Goal: Communication & Community: Answer question/provide support

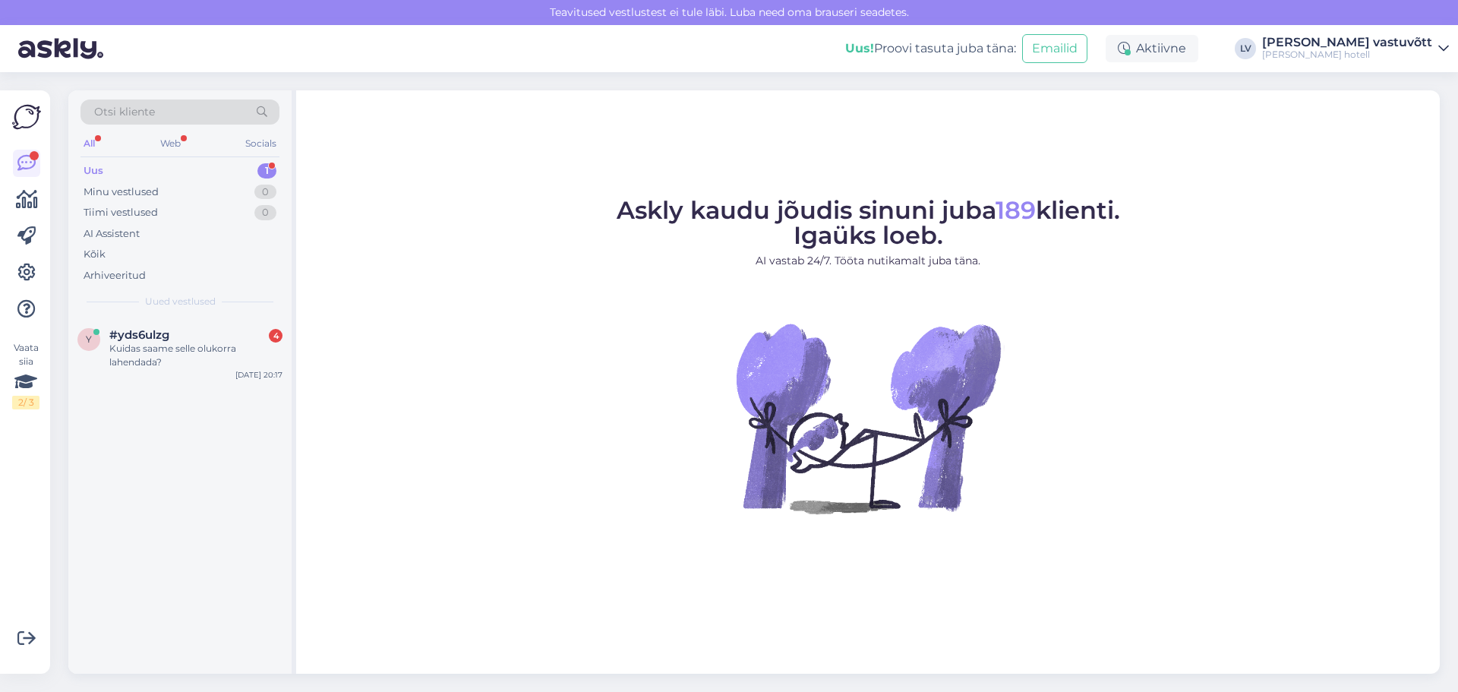
click at [176, 359] on div "Kuidas saame selle olukorra lahendada?" at bounding box center [195, 355] width 173 height 27
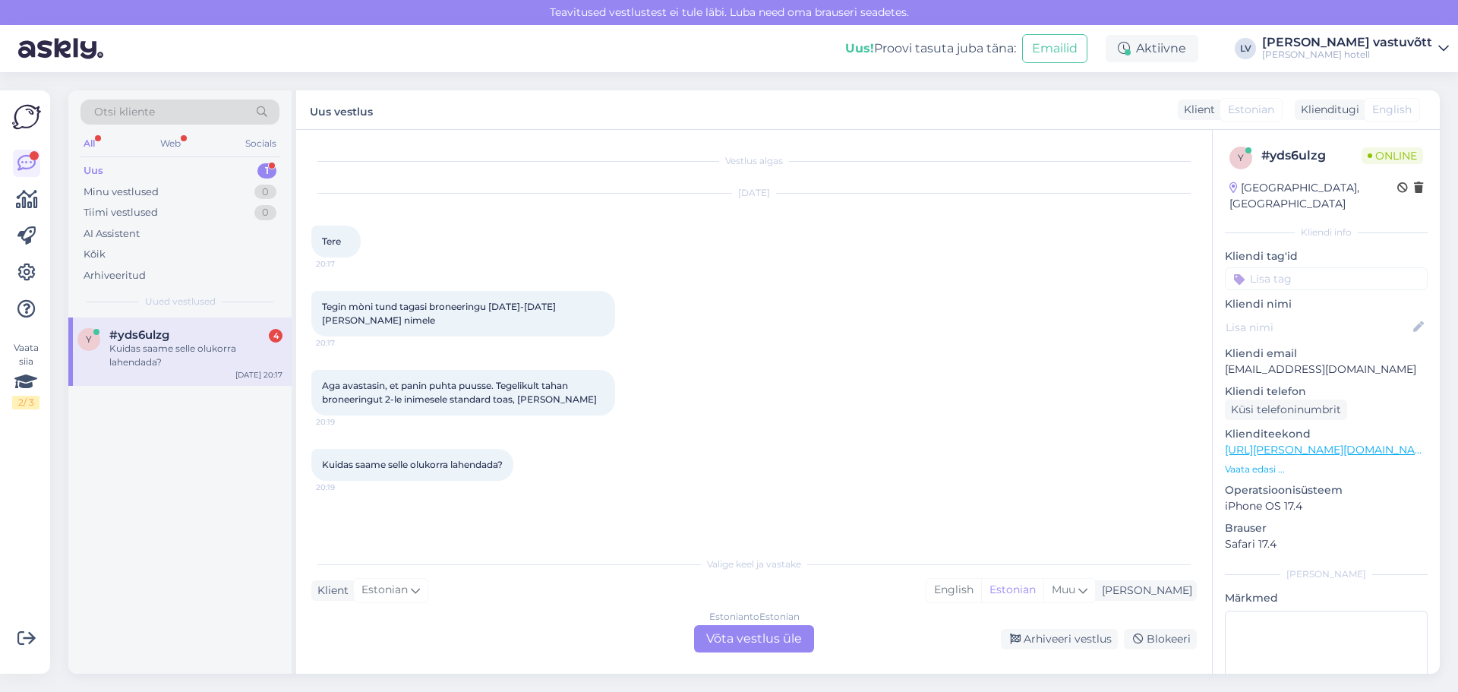
click at [741, 641] on div "Estonian to Estonian Võta vestlus üle" at bounding box center [754, 638] width 120 height 27
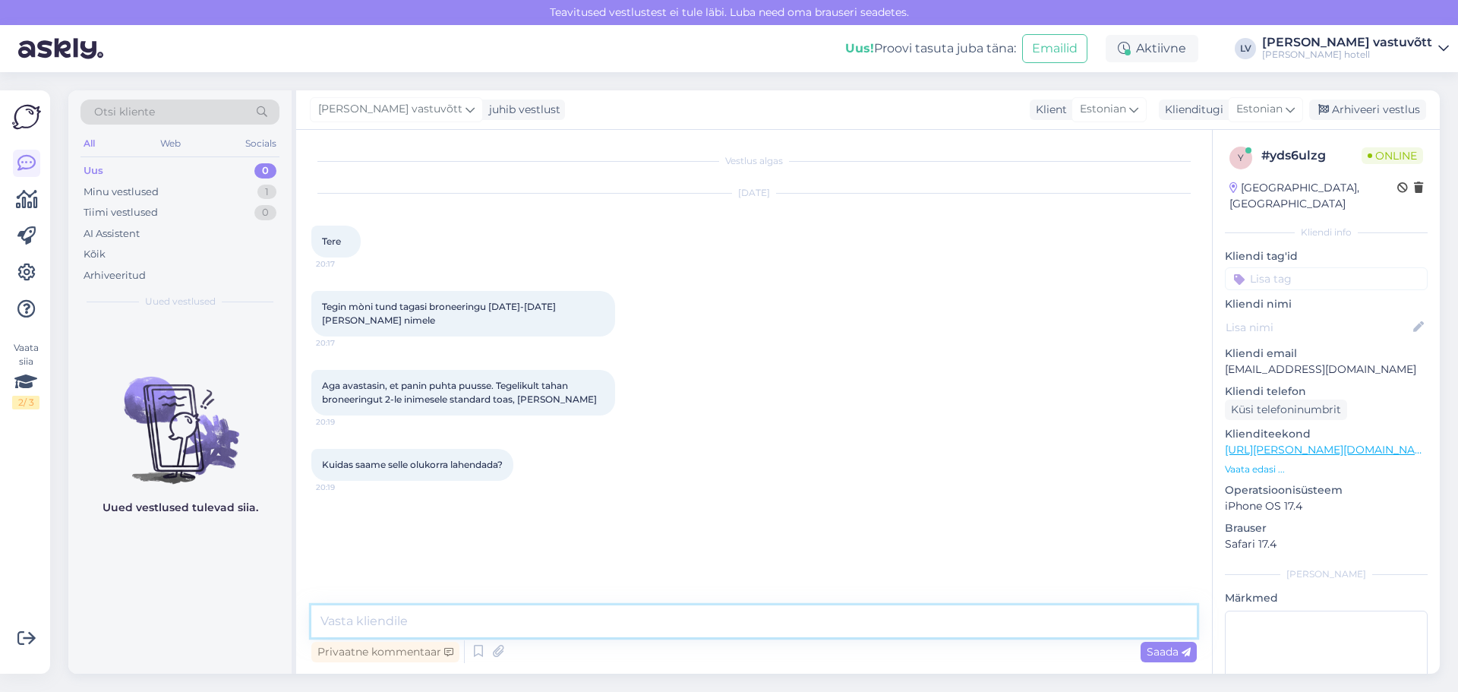
click at [364, 617] on textarea at bounding box center [754, 621] width 886 height 32
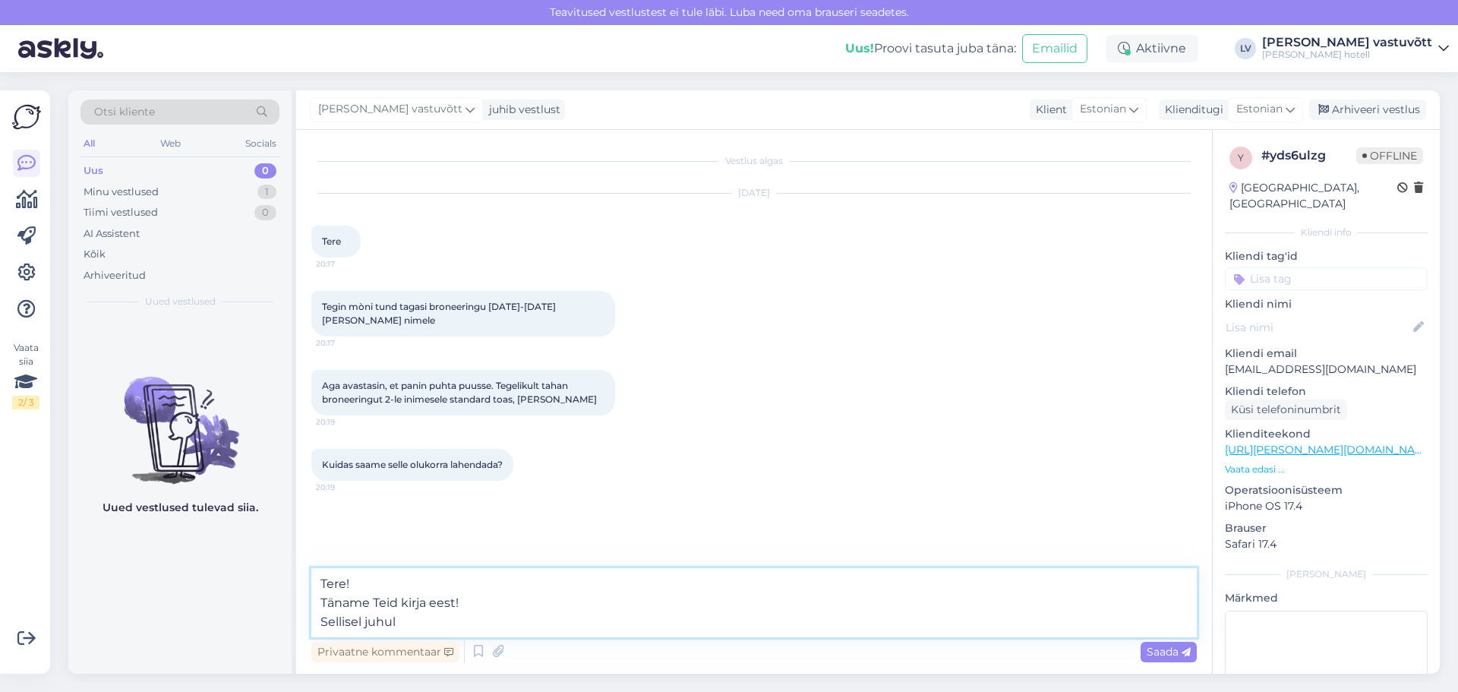
click at [412, 627] on textarea "Tere! Täname Teid kirja eest! Sellisel juhul" at bounding box center [754, 602] width 886 height 69
click at [852, 614] on textarea "Tere! Täname Teid kirja eest! Sellisel juhul saate tühistada kodulehe broneerin…" at bounding box center [754, 602] width 886 height 69
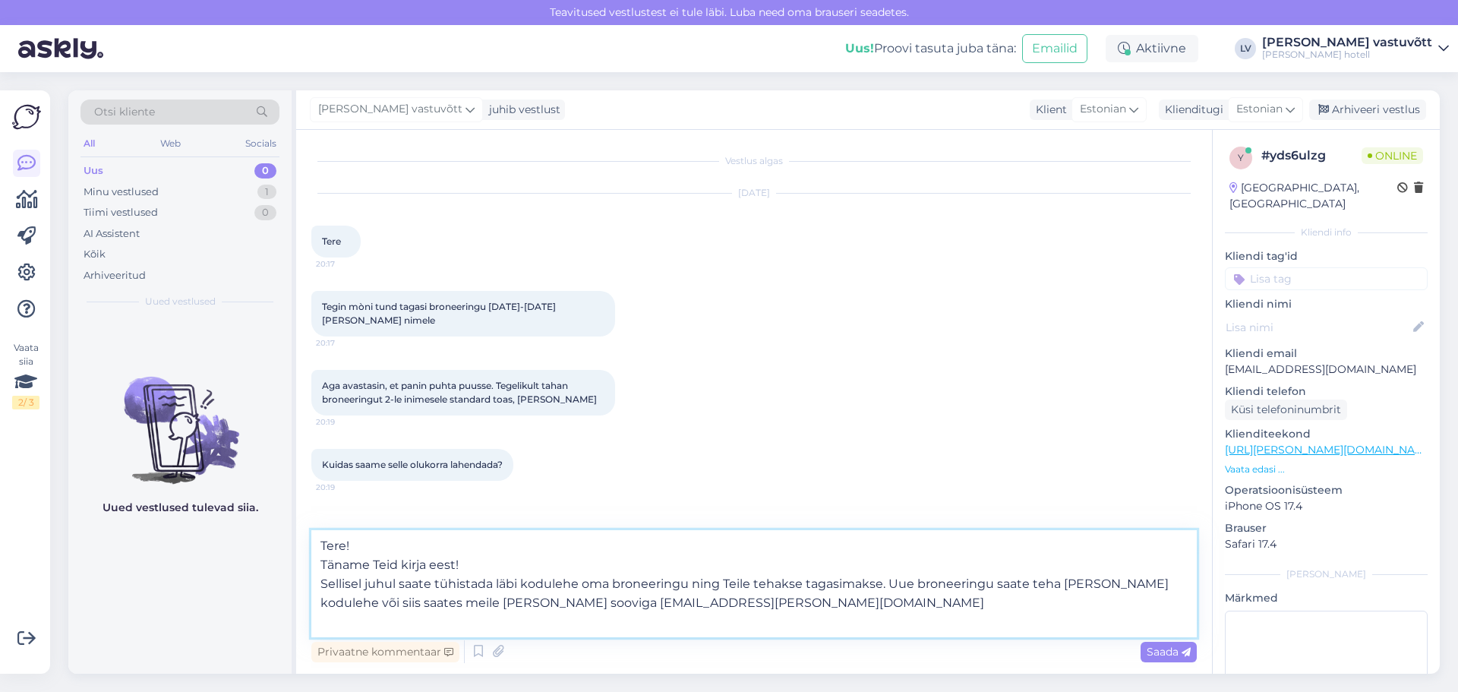
click at [400, 551] on textarea "Tere! Täname Teid kirja eest! Sellisel juhul saate tühistada läbi kodulehe oma …" at bounding box center [754, 583] width 886 height 107
click at [463, 557] on textarea "Tere! Täname Teid kirja eest! Sellisel juhul saate tühistada läbi kodulehe oma …" at bounding box center [754, 574] width 886 height 126
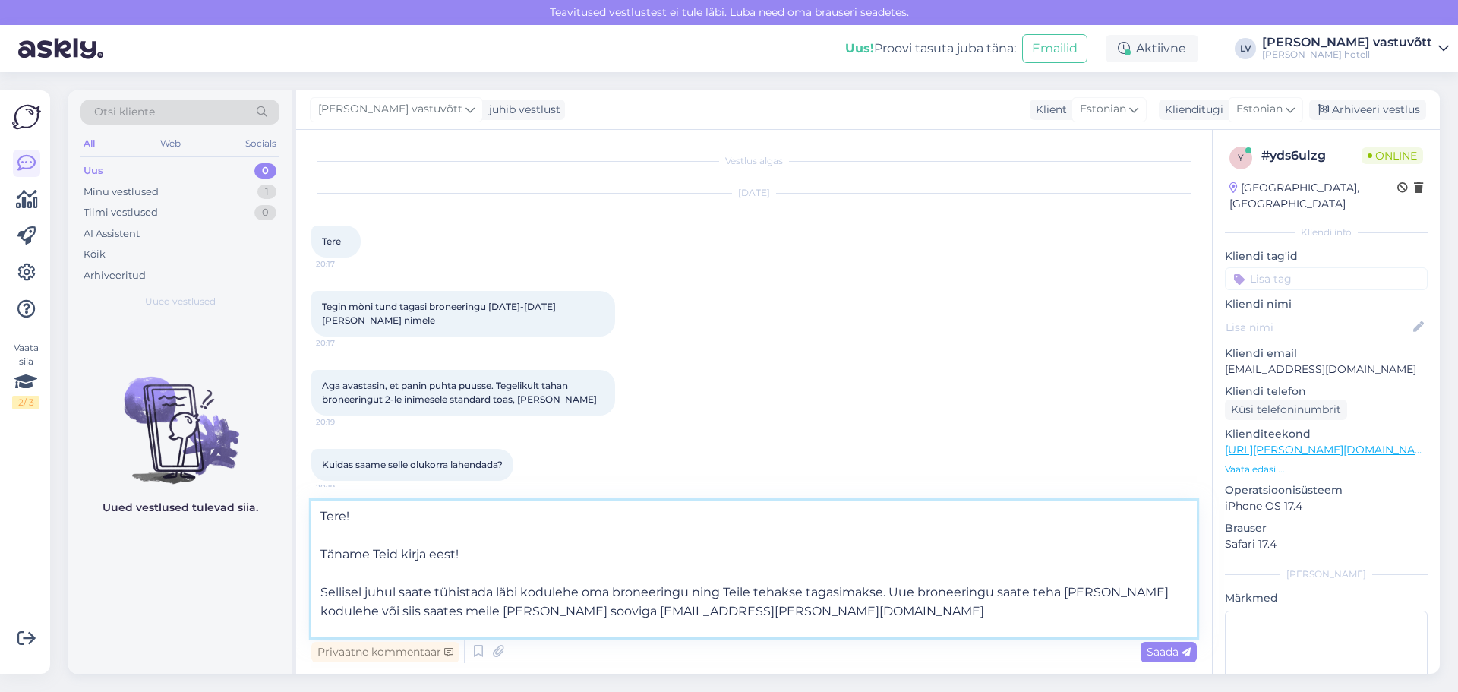
click at [703, 610] on textarea "Tere! Täname Teid kirja eest! Sellisel juhul saate tühistada läbi kodulehe oma …" at bounding box center [754, 568] width 886 height 137
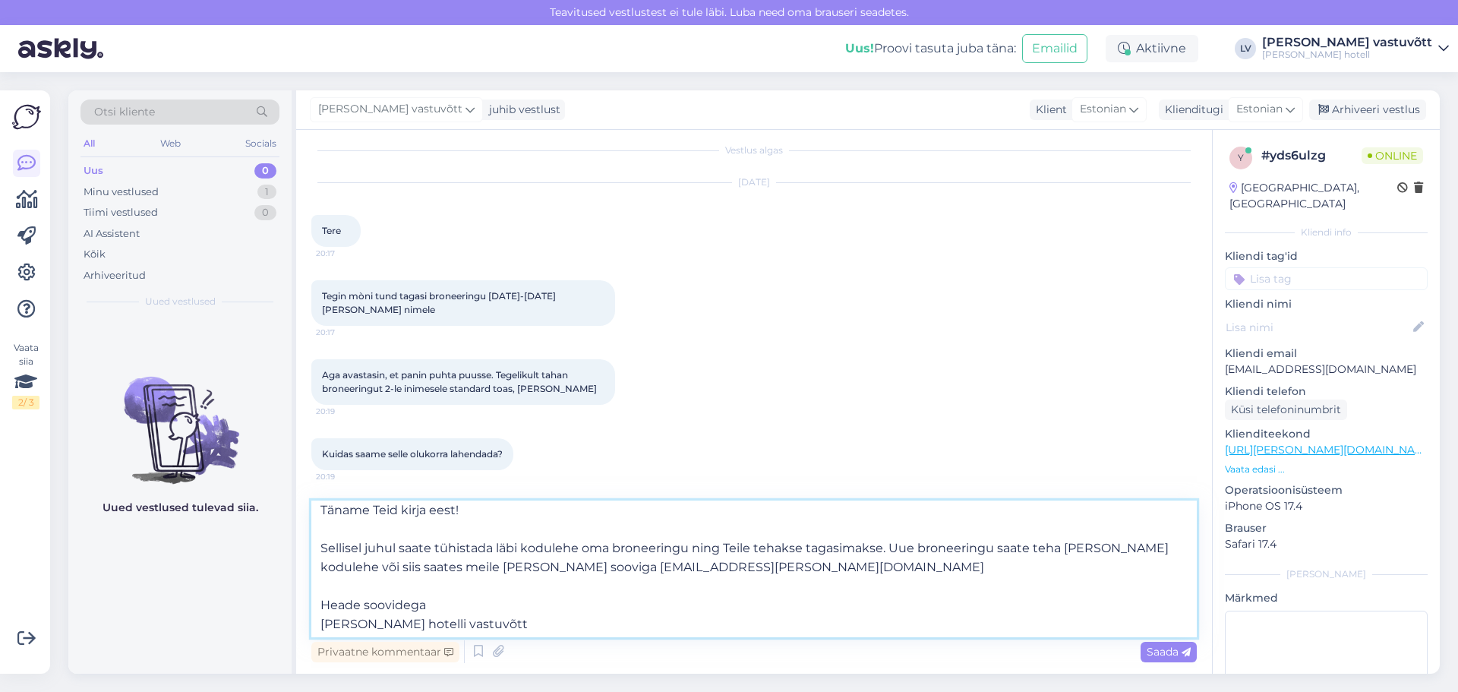
scroll to position [65, 0]
type textarea "Tere! Täname Teid kirja eest! Sellisel juhul saate tühistada läbi kodulehe oma …"
click at [1167, 650] on span "Saada" at bounding box center [1169, 652] width 44 height 14
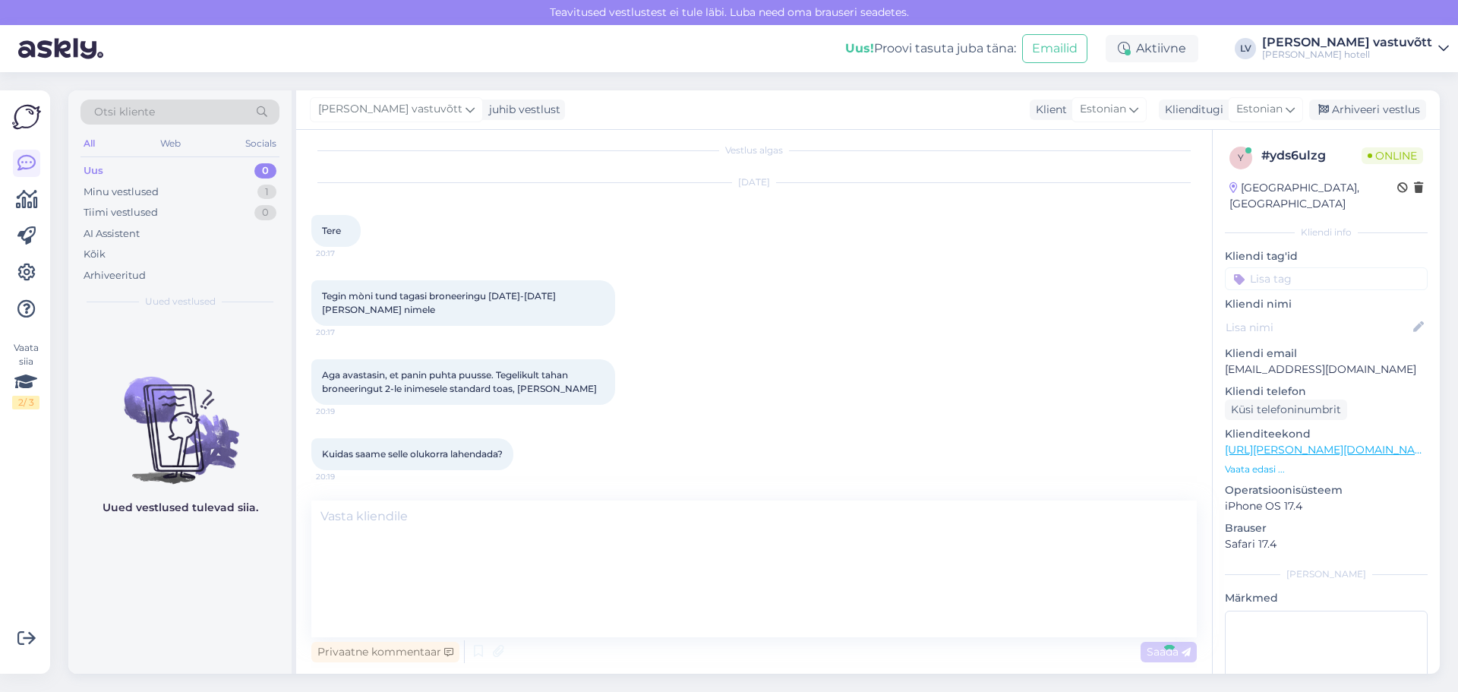
scroll to position [0, 0]
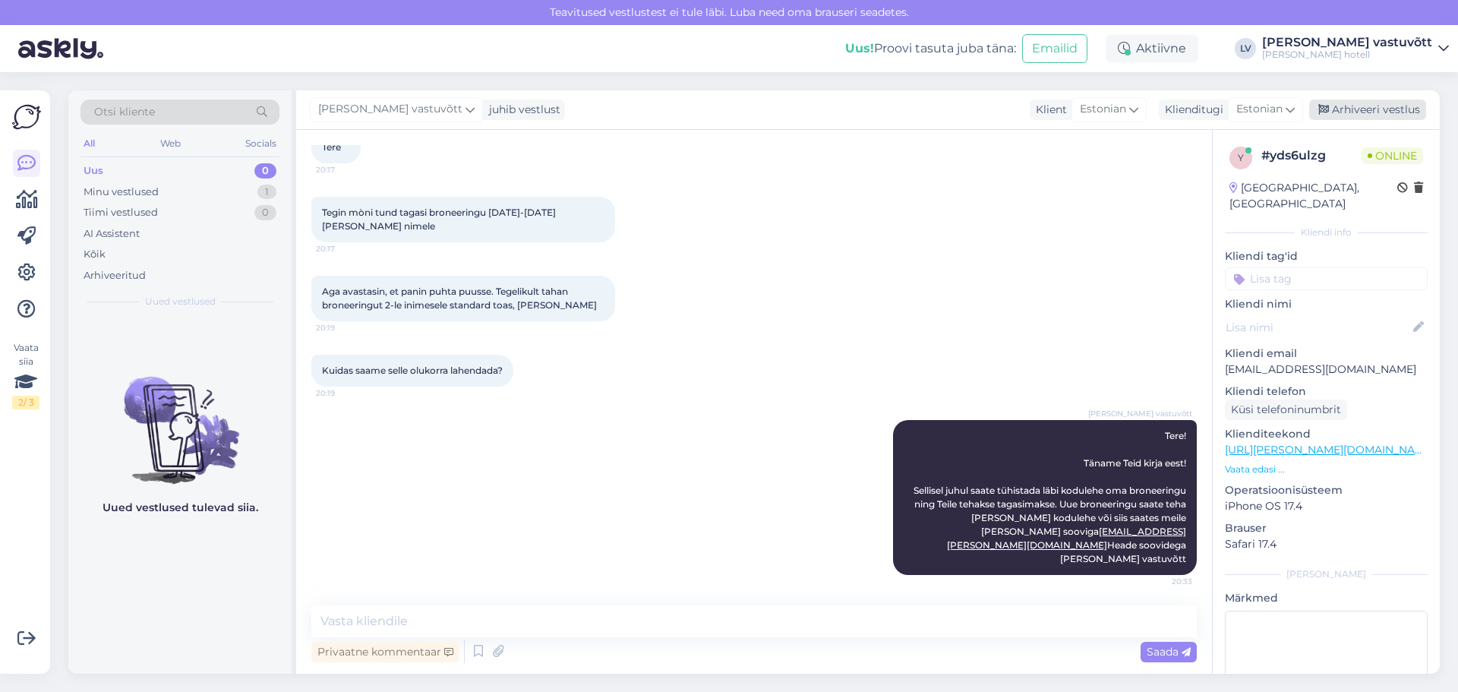
click at [1353, 111] on div "Arhiveeri vestlus" at bounding box center [1367, 109] width 117 height 21
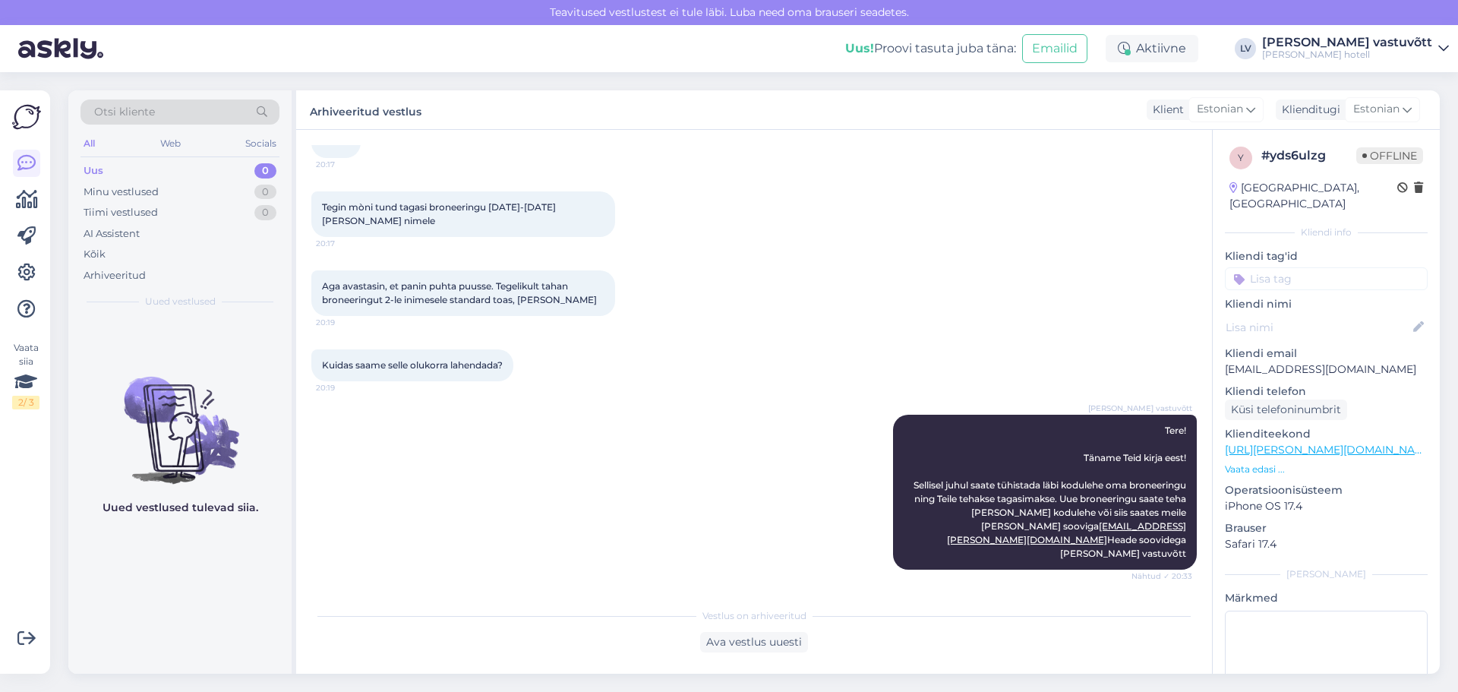
scroll to position [113, 0]
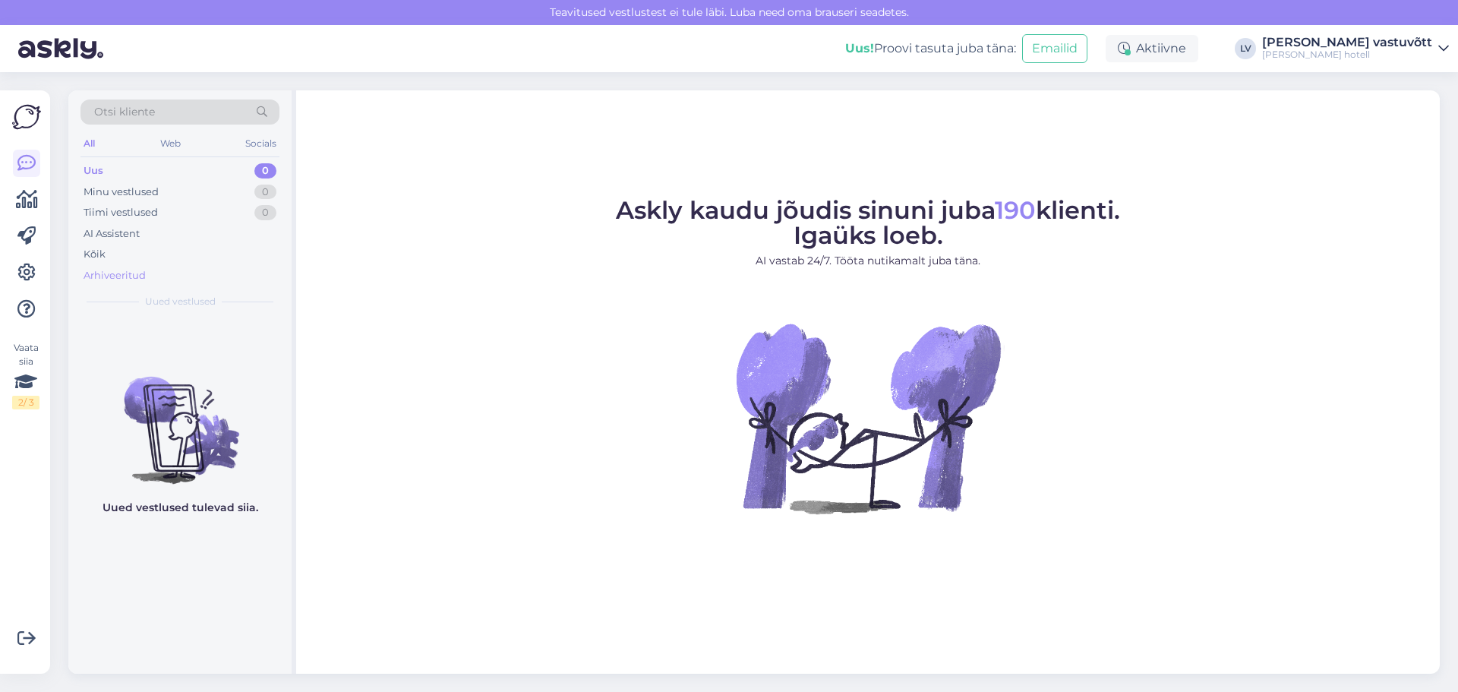
click at [137, 268] on div "Arhiveeritud" at bounding box center [115, 275] width 62 height 15
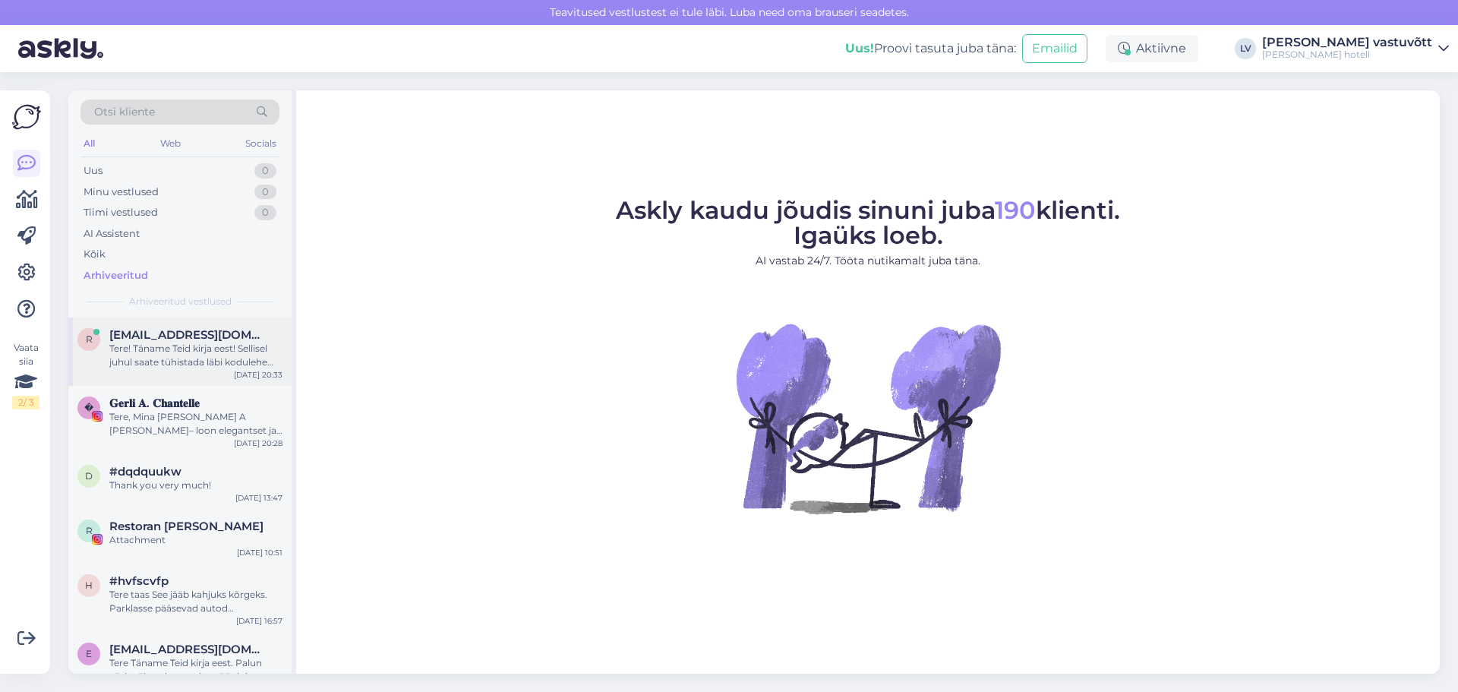
click at [159, 343] on div "Tere! Täname Teid kirja eest! Sellisel juhul saate tühistada läbi kodulehe oma …" at bounding box center [195, 355] width 173 height 27
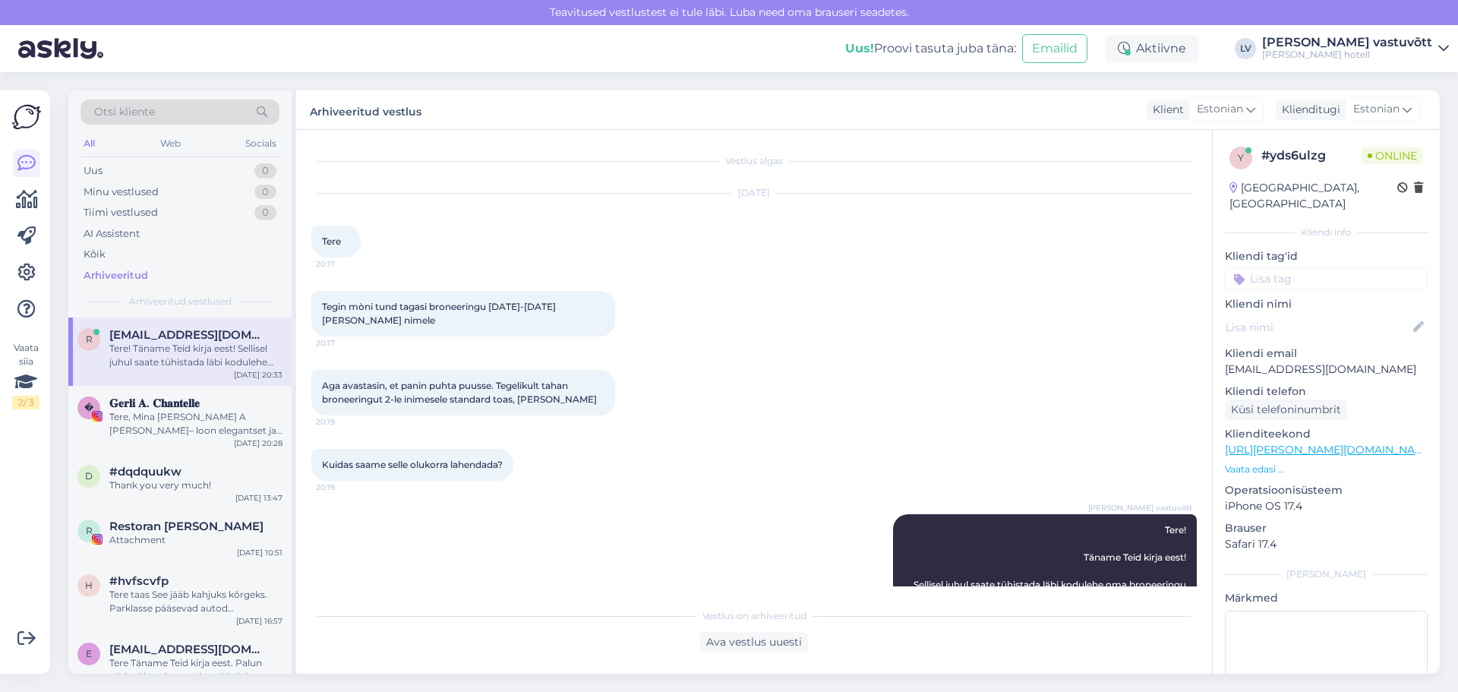
scroll to position [113, 0]
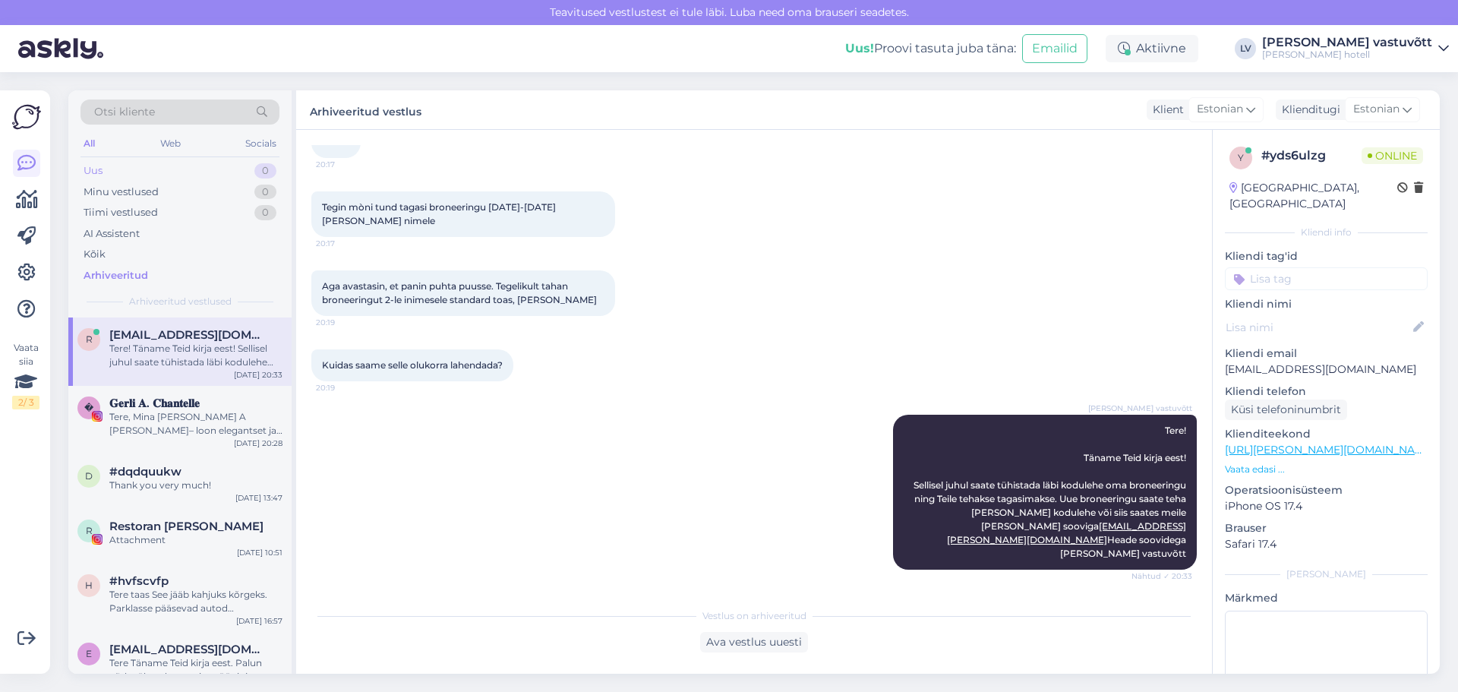
click at [172, 169] on div "Uus 0" at bounding box center [180, 170] width 199 height 21
